Goal: Transaction & Acquisition: Purchase product/service

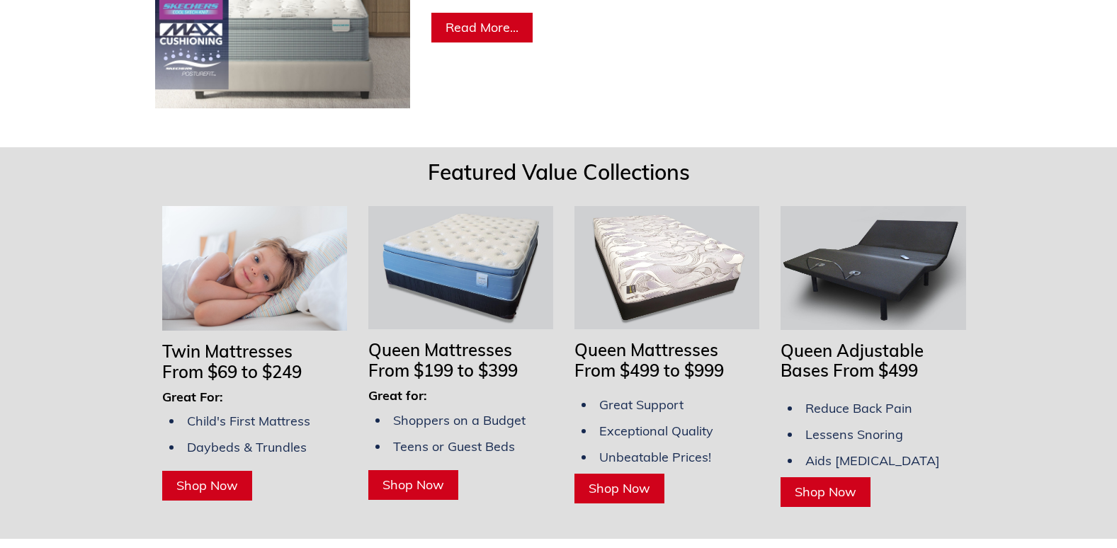
scroll to position [1063, 0]
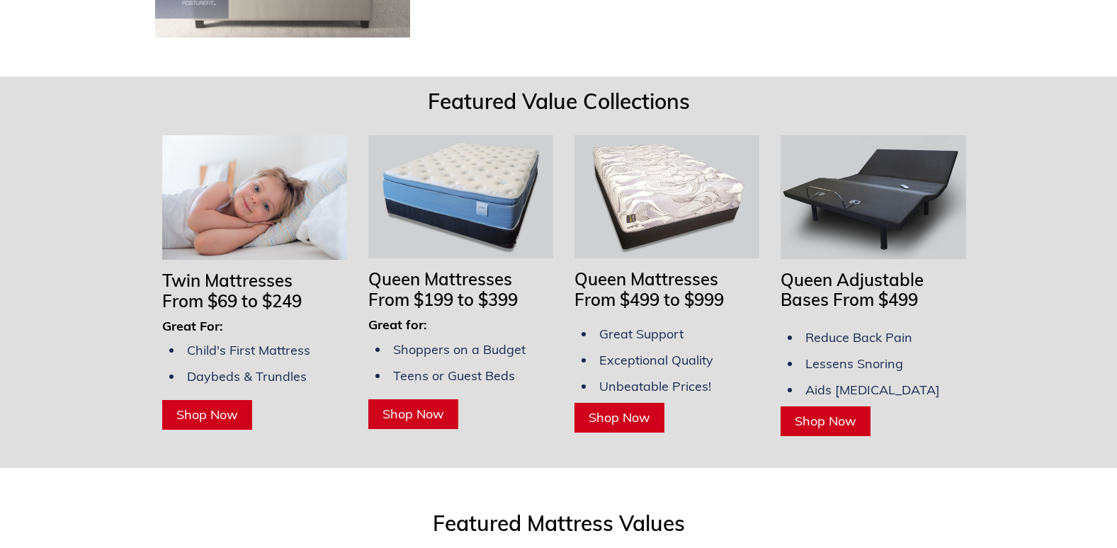
click at [849, 193] on img at bounding box center [873, 196] width 185 height 123
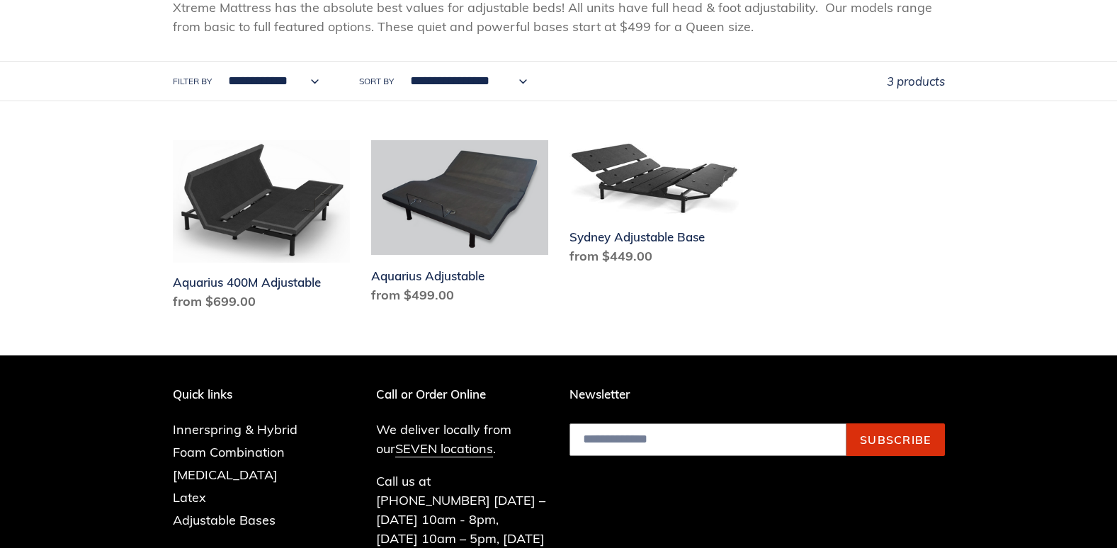
scroll to position [283, 0]
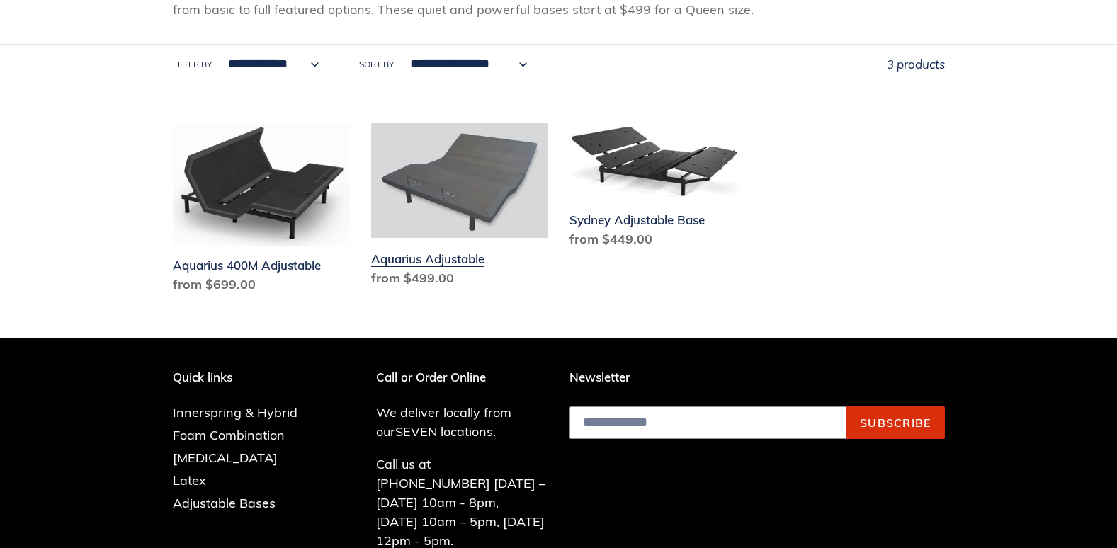
click at [472, 214] on link "Aquarius Adjustable" at bounding box center [459, 207] width 177 height 169
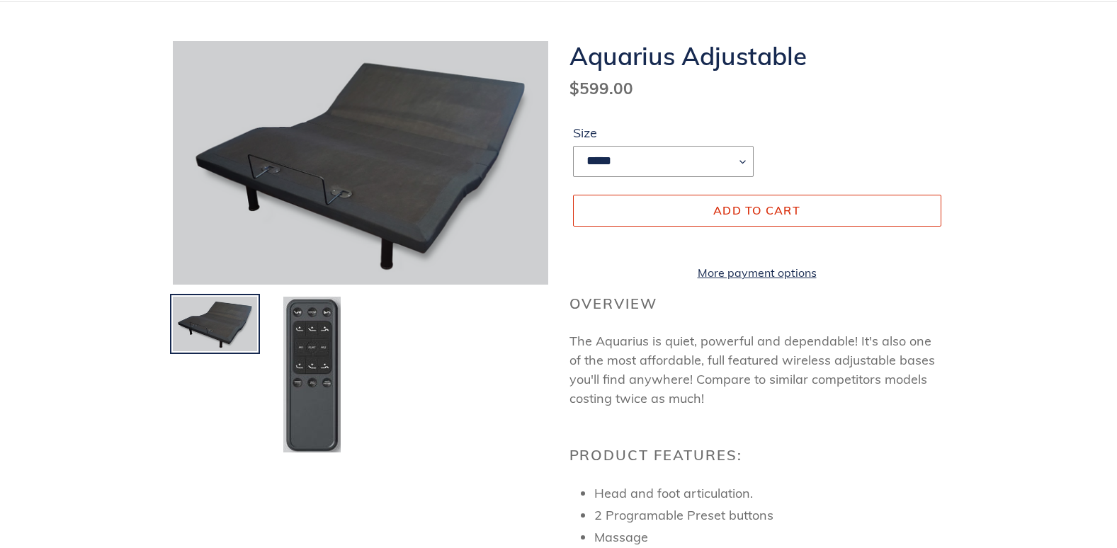
scroll to position [213, 0]
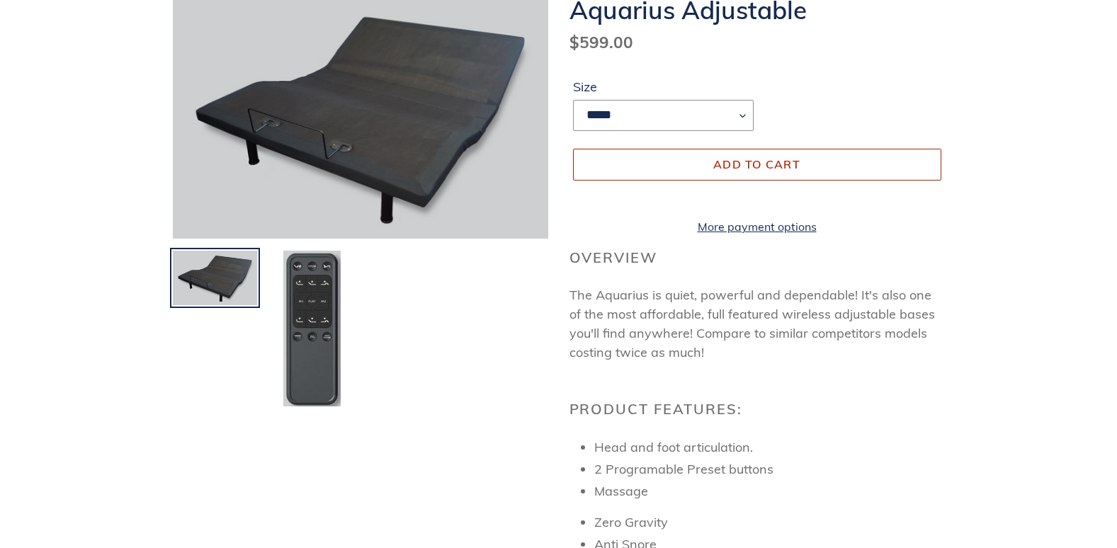
click at [856, 157] on button "Add to cart" at bounding box center [757, 164] width 368 height 31
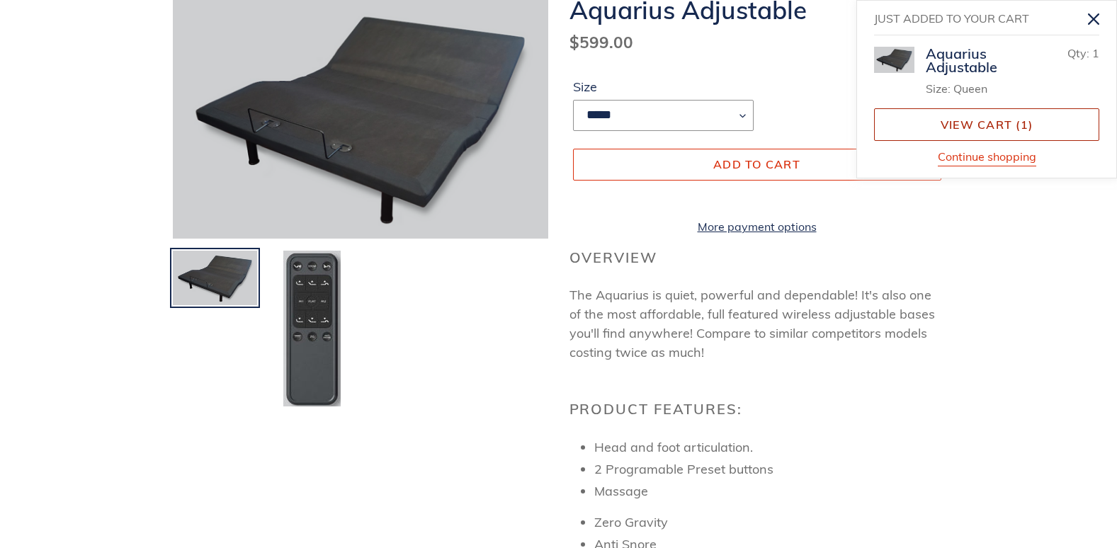
click at [978, 119] on link "View cart ( 1 )" at bounding box center [986, 124] width 225 height 33
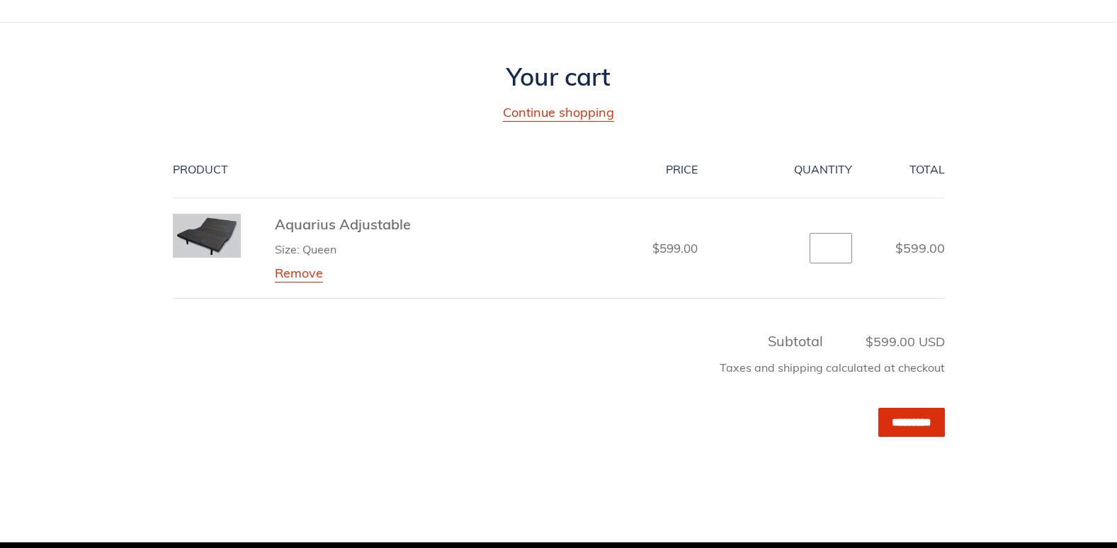
scroll to position [142, 0]
